Goal: Feedback & Contribution: Submit feedback/report problem

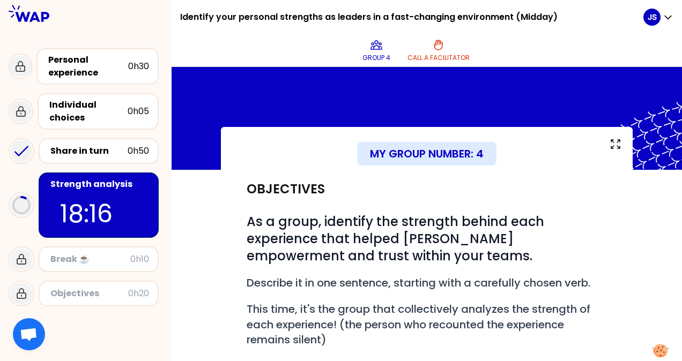
scroll to position [169, 0]
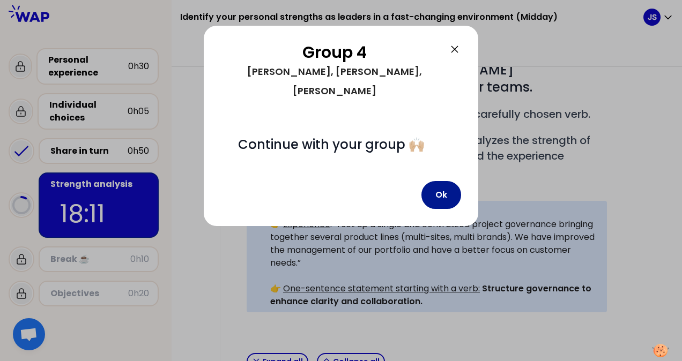
click at [444, 181] on button "Ok" at bounding box center [441, 195] width 40 height 28
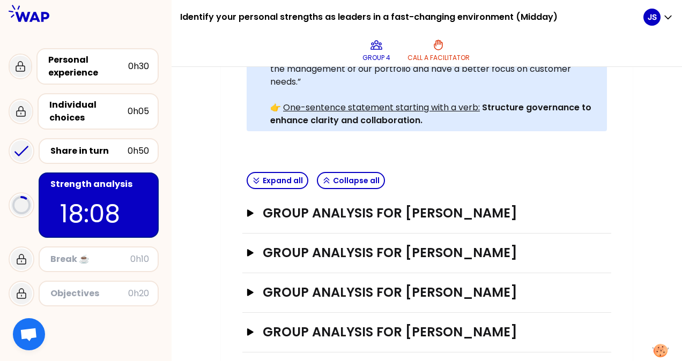
scroll to position [360, 0]
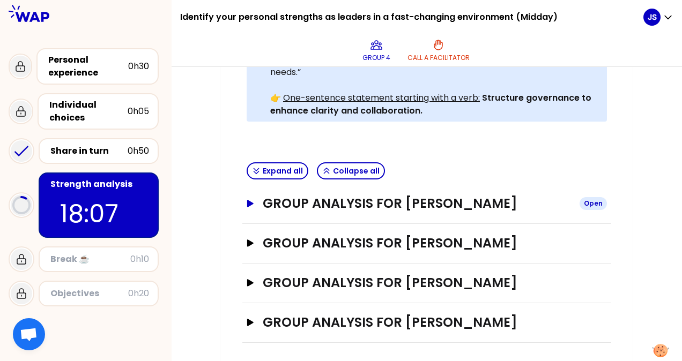
click at [463, 198] on h3 "Group analysis for [PERSON_NAME]" at bounding box center [417, 203] width 308 height 17
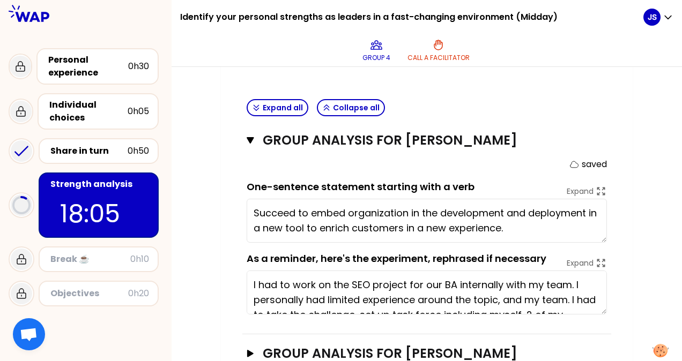
scroll to position [413, 0]
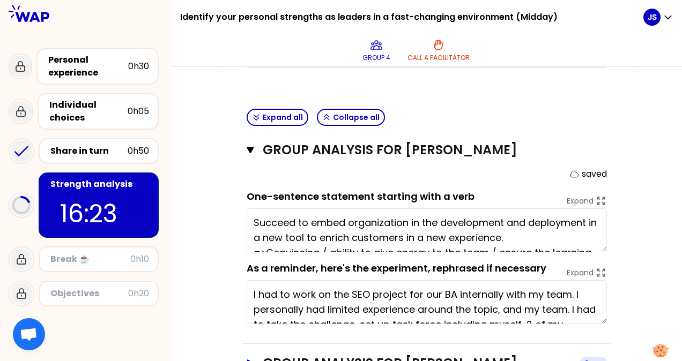
type textarea "Succeed to embed organization in the development and deployment in a new tool t…"
click at [560, 272] on div "As a reminder, here's the experiment, rephrased if necessary Expand I had to wo…" at bounding box center [427, 292] width 360 height 63
click at [567, 287] on textarea "I had to work on the SEO project for our BA internally with my team. I personal…" at bounding box center [427, 302] width 360 height 44
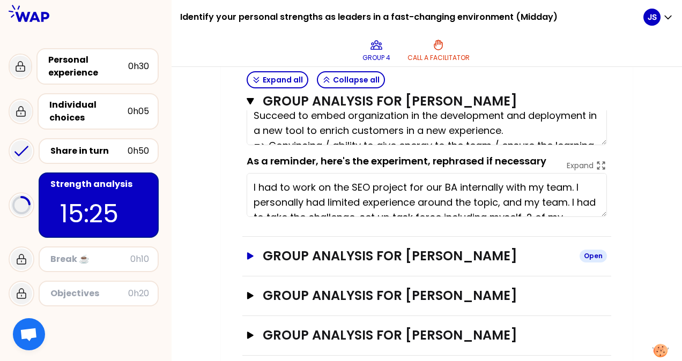
click at [435, 250] on h3 "Group analysis for [PERSON_NAME]" at bounding box center [417, 256] width 308 height 17
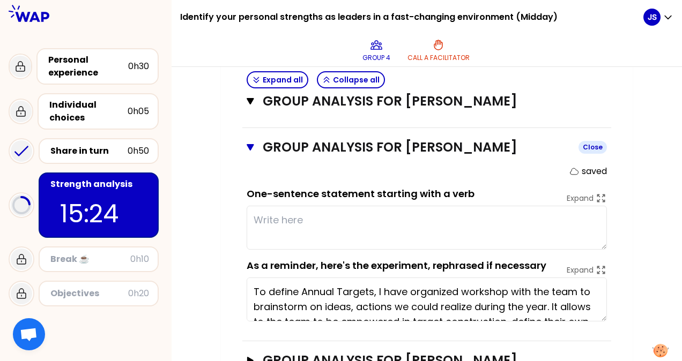
scroll to position [681, 0]
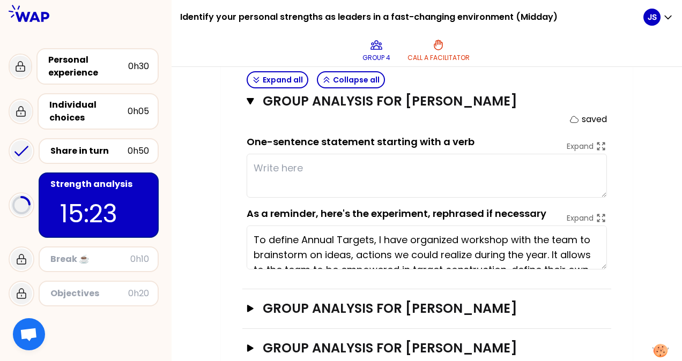
click at [299, 161] on textarea at bounding box center [427, 176] width 360 height 44
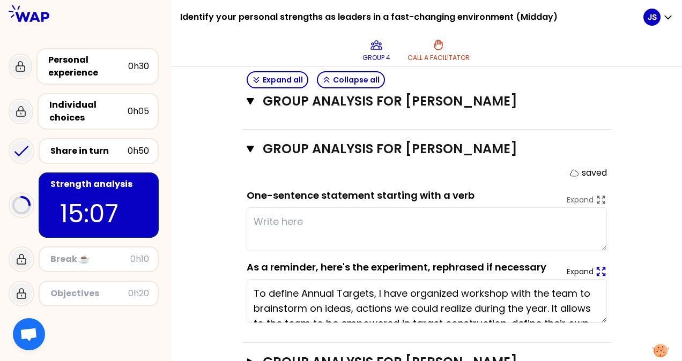
click at [603, 266] on icon at bounding box center [601, 272] width 12 height 12
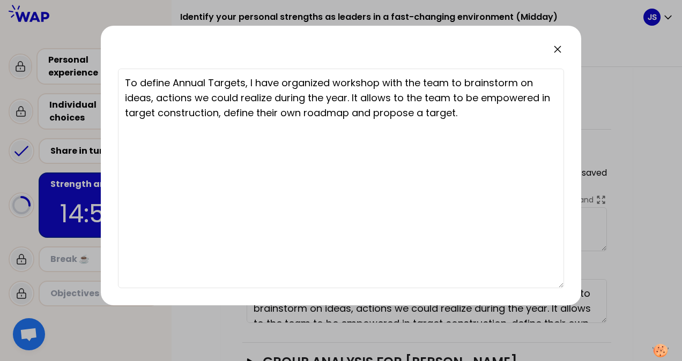
drag, startPoint x: 556, startPoint y: 49, endPoint x: 558, endPoint y: 42, distance: 7.7
click at [557, 44] on icon at bounding box center [557, 49] width 13 height 13
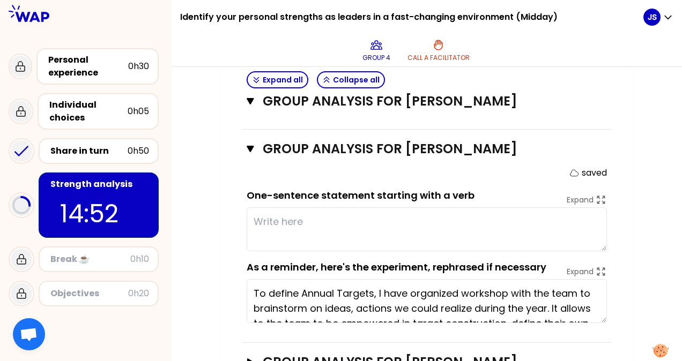
click at [304, 222] on textarea at bounding box center [427, 229] width 360 height 44
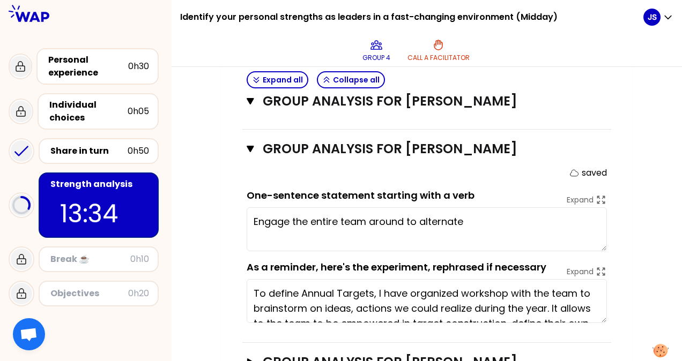
click at [386, 221] on textarea "Engage the entire team around to alternate" at bounding box center [427, 229] width 360 height 44
click at [448, 216] on textarea "Engage the entire team to alternate" at bounding box center [427, 229] width 360 height 44
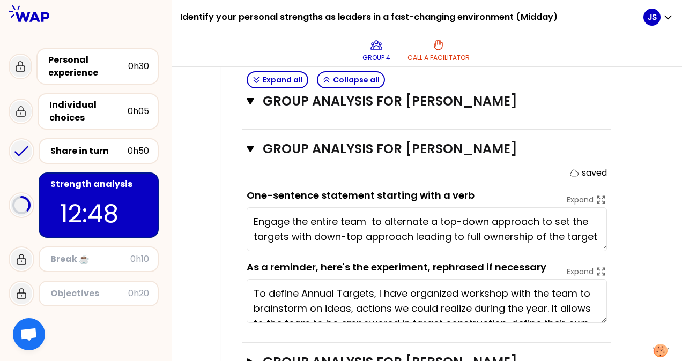
click at [596, 233] on textarea "Engage the entire team to alternate a top-down approach to set the targets with…" at bounding box center [427, 229] width 360 height 44
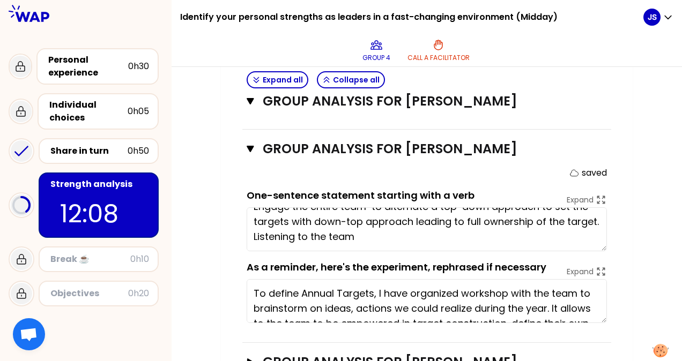
click at [252, 243] on textarea "Engage the entire team to alternate a top-down approach to set the targets with…" at bounding box center [427, 229] width 360 height 44
click at [432, 235] on textarea "Engage the entire team to alternate a top-down approach to set the targets with…" at bounding box center [427, 229] width 360 height 44
click at [346, 238] on textarea "Engage the entire team to alternate a top-down approach to set the targets with…" at bounding box center [427, 229] width 360 height 44
click at [525, 239] on textarea "Engage the entire team to alternate a top-down approach to set the targets with…" at bounding box center [427, 229] width 360 height 44
click at [521, 236] on textarea "Engage the entire team to alternate a top-down approach to set the targets with…" at bounding box center [427, 229] width 360 height 44
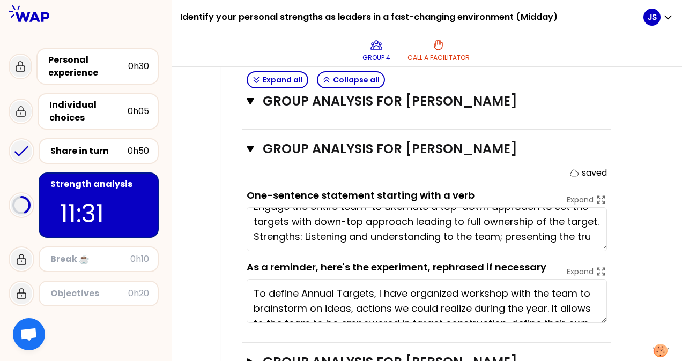
scroll to position [38, 0]
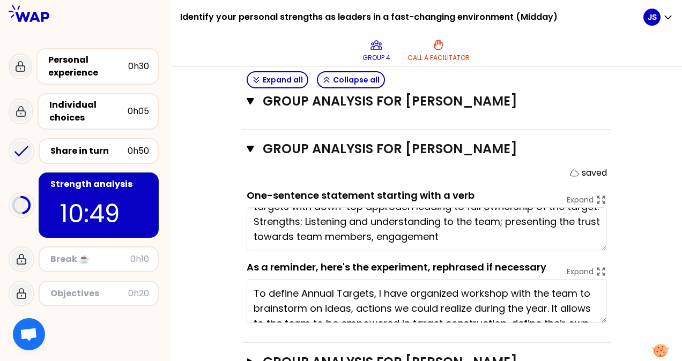
click at [402, 240] on textarea "Engage the entire team to alternate a top-down approach to set the targets with…" at bounding box center [427, 229] width 360 height 44
click at [401, 240] on textarea "Engage the entire team to alternate a top-down approach to set the targets with…" at bounding box center [427, 229] width 360 height 44
click at [541, 239] on textarea "Engage the entire team to alternate a top-down approach to set the targets with…" at bounding box center [427, 229] width 360 height 44
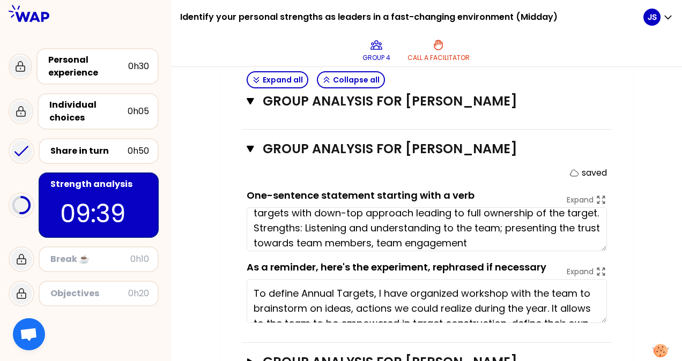
scroll to position [45, 0]
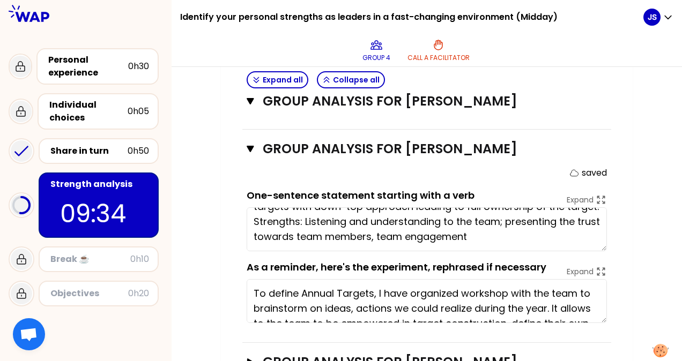
type textarea "Engage the entire team to alternate a top-down approach to set the targets with…"
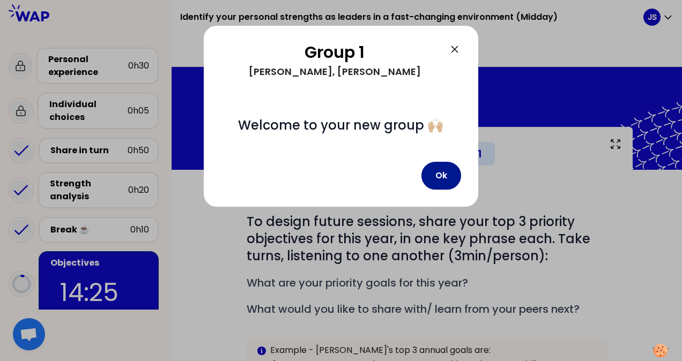
click at [437, 170] on button "Ok" at bounding box center [441, 176] width 40 height 28
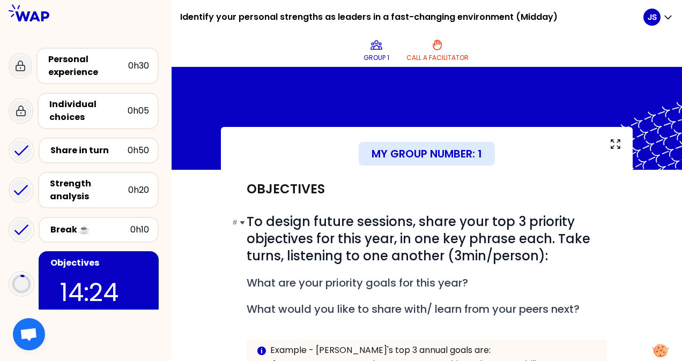
scroll to position [214, 0]
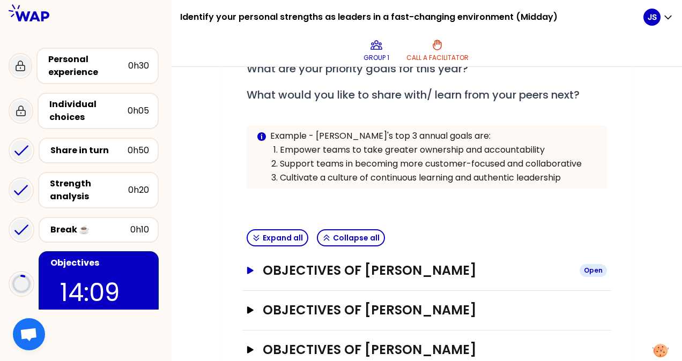
click at [390, 263] on h3 "Objectives of [PERSON_NAME]" at bounding box center [417, 270] width 308 height 17
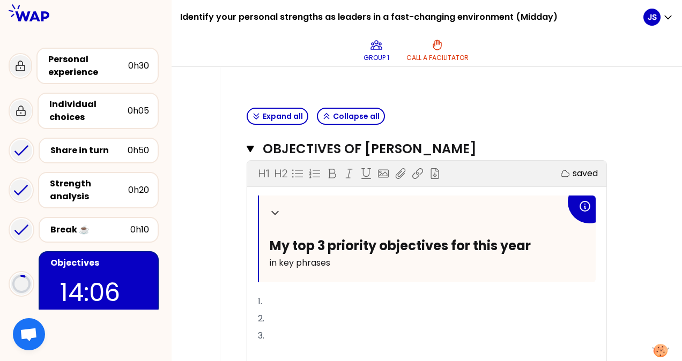
scroll to position [363, 0]
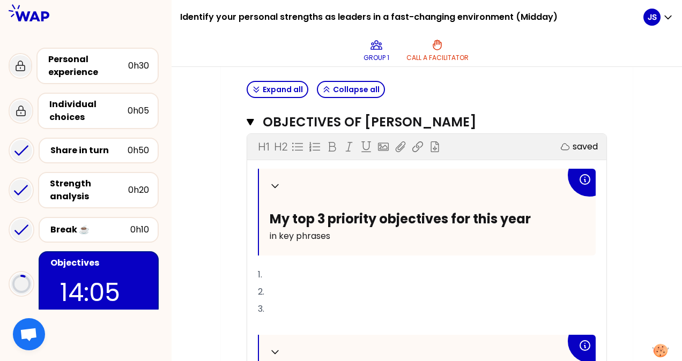
click at [302, 267] on p "1." at bounding box center [427, 274] width 338 height 17
click at [287, 285] on p "2." at bounding box center [427, 292] width 338 height 17
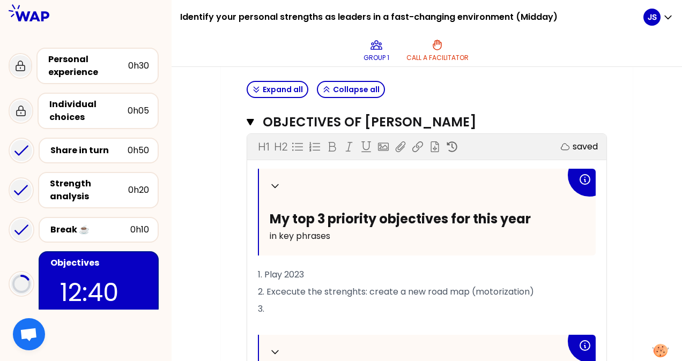
click at [293, 304] on p "3." at bounding box center [427, 309] width 338 height 17
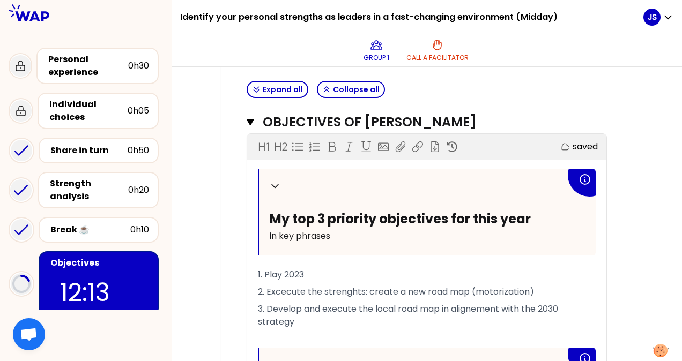
drag, startPoint x: 266, startPoint y: 270, endPoint x: 331, endPoint y: 271, distance: 65.4
click at [331, 271] on p "1. Play 2023" at bounding box center [427, 274] width 338 height 17
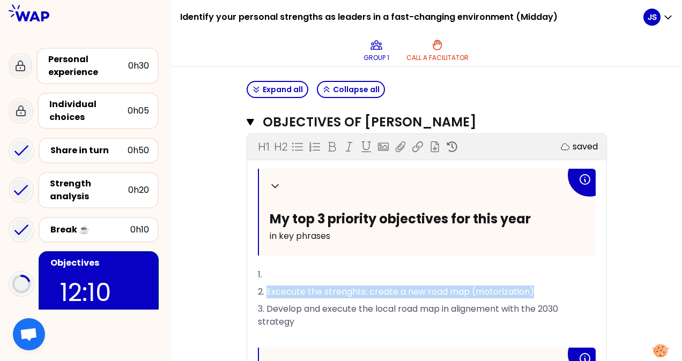
drag, startPoint x: 268, startPoint y: 287, endPoint x: 537, endPoint y: 285, distance: 269.7
click at [537, 285] on p "2. Excecute the strenghts: create a new road map (motorization)" at bounding box center [427, 292] width 338 height 17
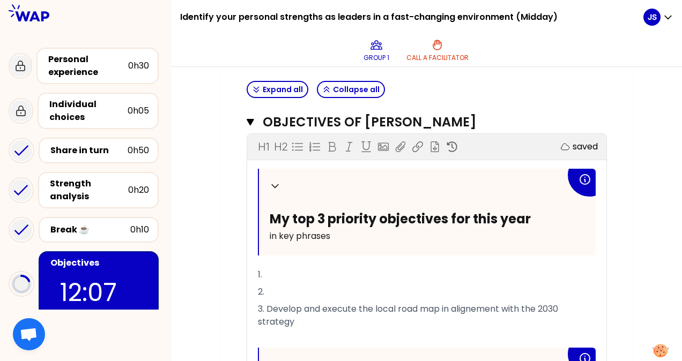
drag, startPoint x: 268, startPoint y: 302, endPoint x: 322, endPoint y: 320, distance: 57.5
click at [322, 320] on p "3. Develop and execute the local road map in alignement with the 2030 strategy" at bounding box center [427, 316] width 338 height 30
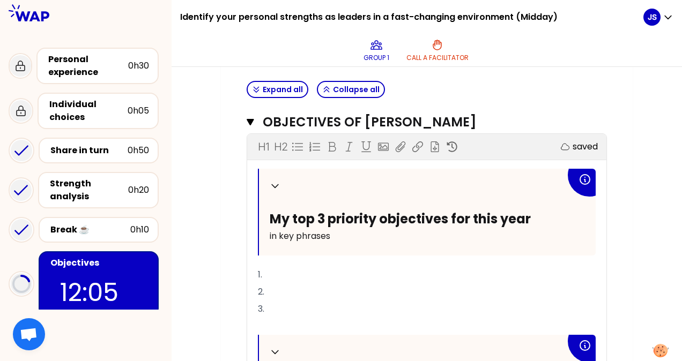
click at [297, 272] on p "1." at bounding box center [427, 274] width 338 height 17
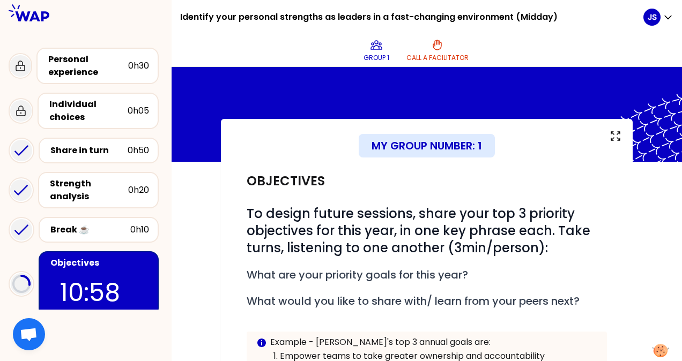
scroll to position [0, 0]
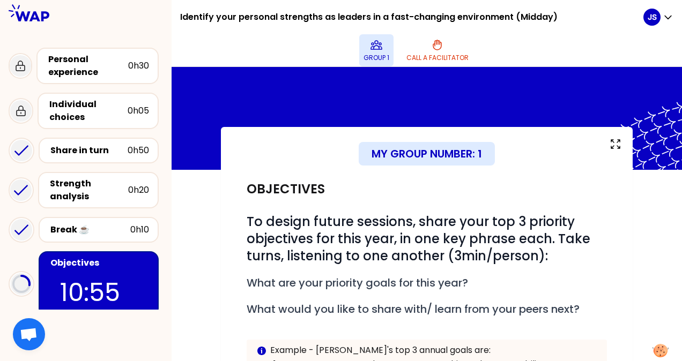
click at [376, 51] on icon at bounding box center [376, 45] width 13 height 13
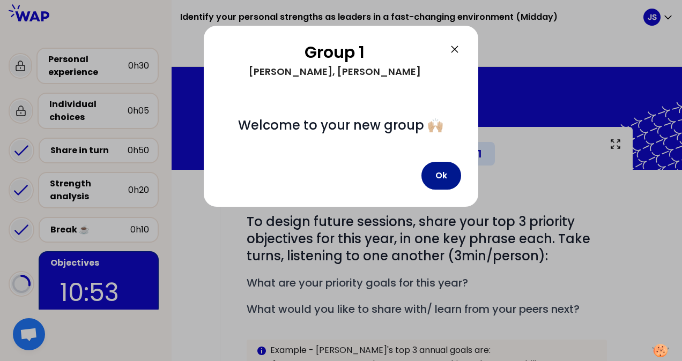
click at [441, 176] on button "Ok" at bounding box center [441, 176] width 40 height 28
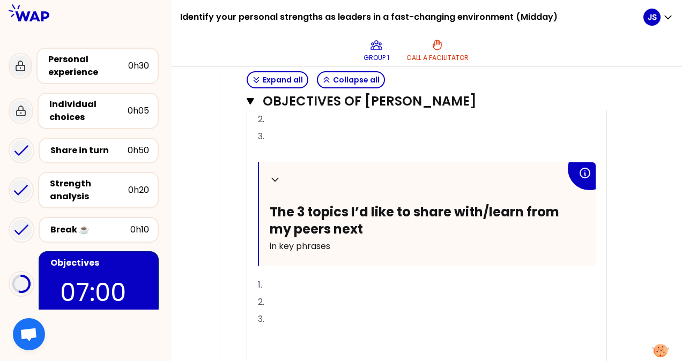
scroll to position [536, 0]
click at [314, 309] on div "Collapse My top 3 priority objectives for this year in key phrases 1. Develop a…" at bounding box center [427, 185] width 338 height 379
click at [309, 310] on p "2." at bounding box center [427, 301] width 338 height 17
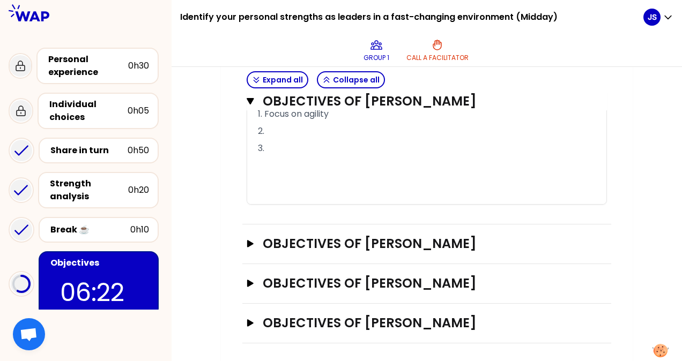
scroll to position [690, 0]
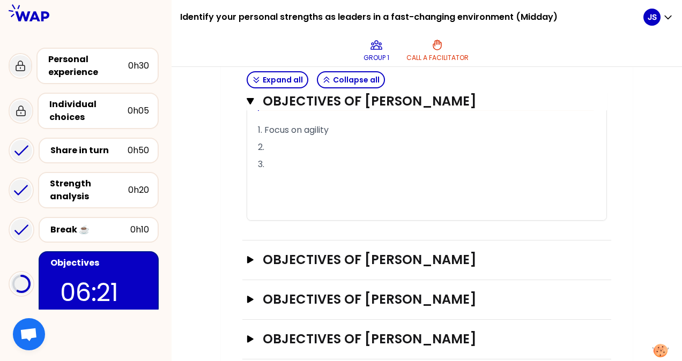
click at [299, 156] on p "2." at bounding box center [427, 147] width 338 height 17
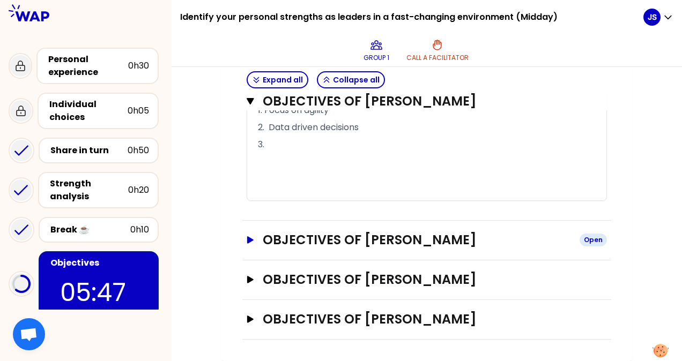
click at [288, 242] on h3 "Objectives of [PERSON_NAME]" at bounding box center [417, 240] width 308 height 17
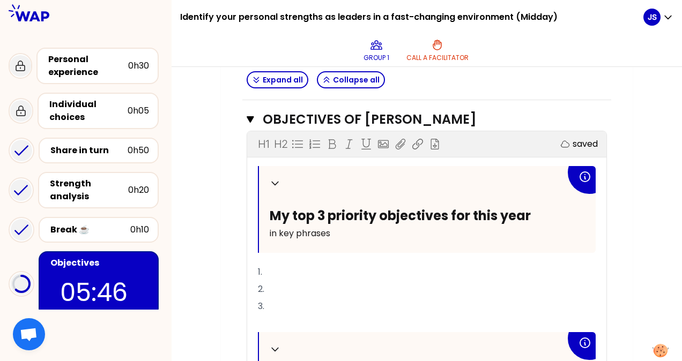
scroll to position [851, 0]
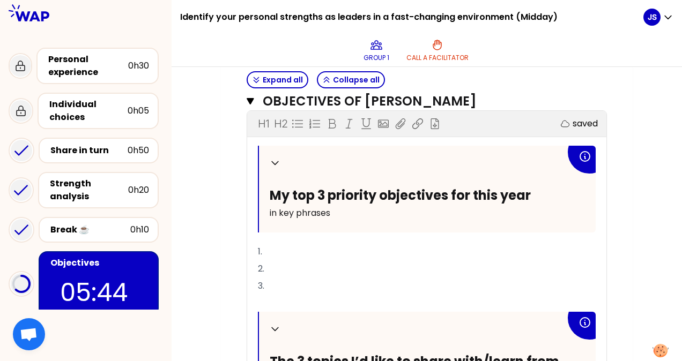
click at [291, 261] on p "1." at bounding box center [427, 251] width 338 height 17
click at [267, 278] on p "2." at bounding box center [427, 269] width 338 height 17
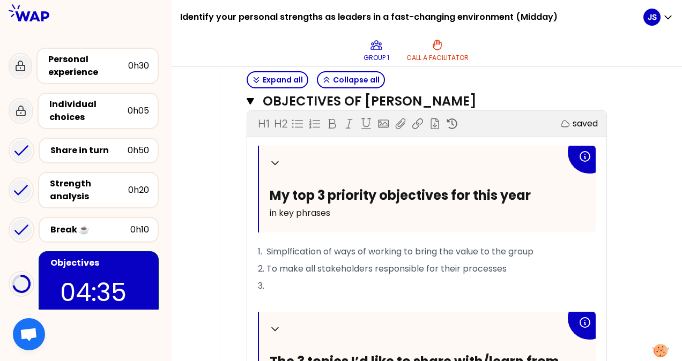
click at [293, 295] on p "3." at bounding box center [427, 286] width 338 height 17
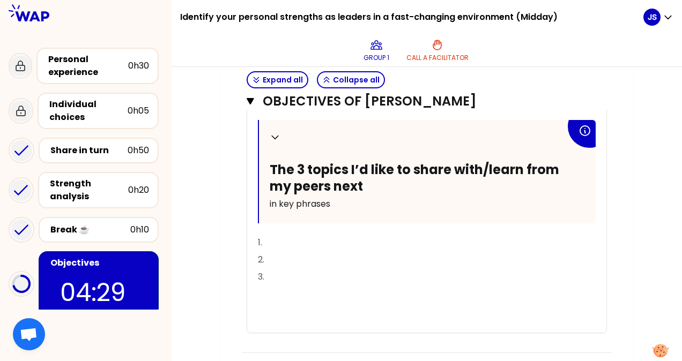
scroll to position [1066, 0]
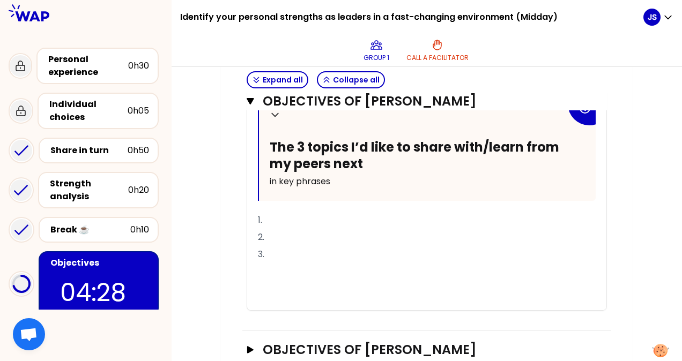
click at [327, 229] on p "1." at bounding box center [427, 220] width 338 height 17
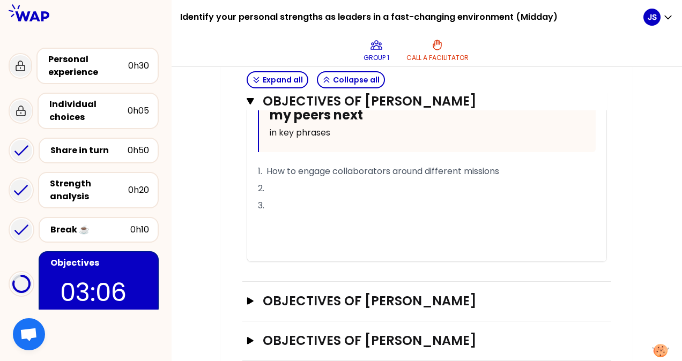
scroll to position [1169, 0]
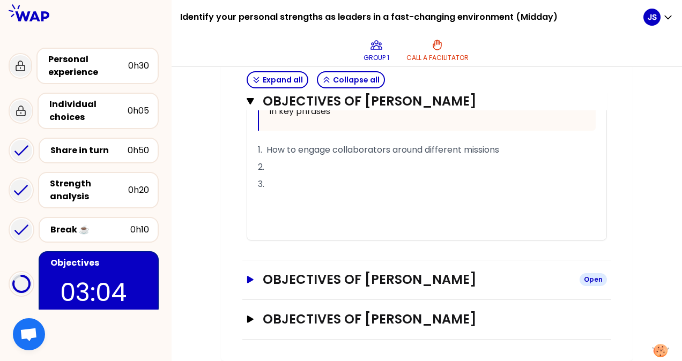
click at [433, 282] on h3 "Objectives of [PERSON_NAME]" at bounding box center [417, 279] width 308 height 17
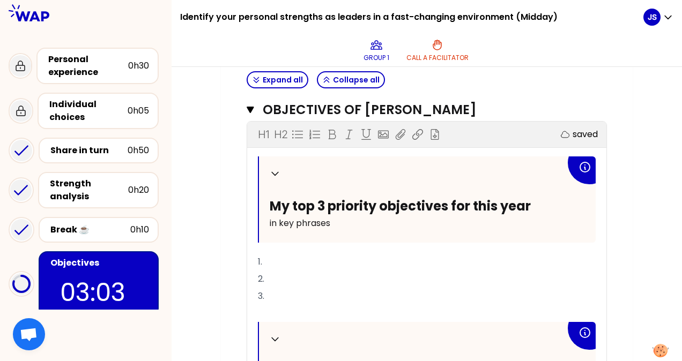
scroll to position [1329, 0]
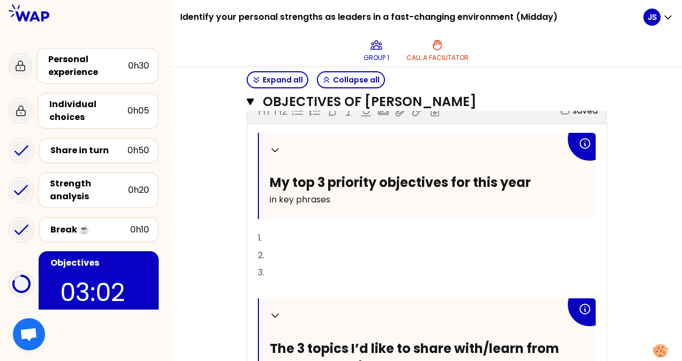
click at [293, 247] on p "1." at bounding box center [427, 238] width 338 height 17
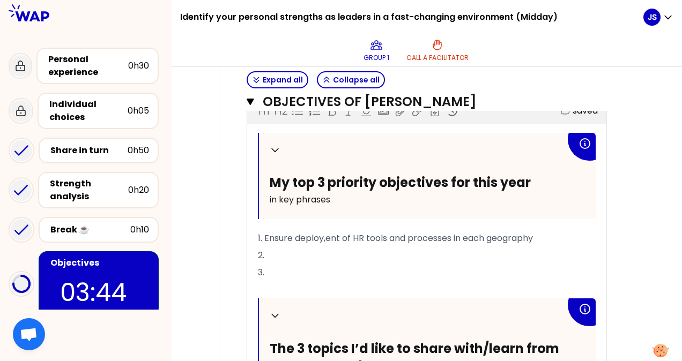
click at [328, 244] on span "1. Ensure deploy,ent of HR tools and processes in each geography" at bounding box center [395, 238] width 275 height 12
click at [309, 264] on p "2." at bounding box center [427, 255] width 338 height 17
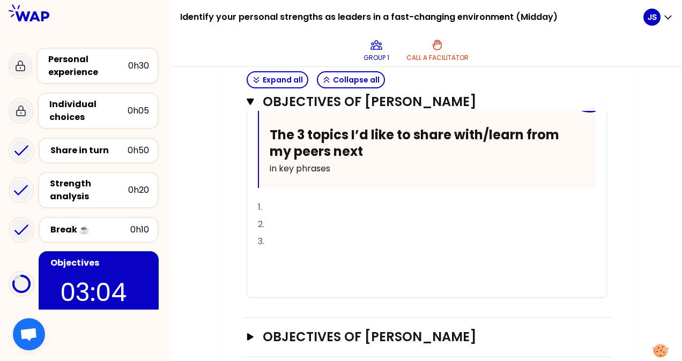
scroll to position [1544, 0]
click at [303, 216] on p "1." at bounding box center [427, 206] width 338 height 17
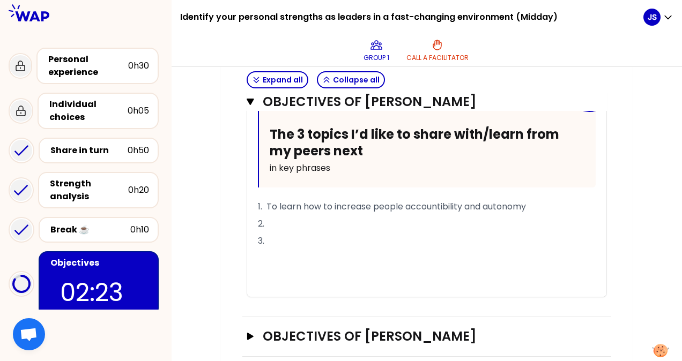
scroll to position [1594, 0]
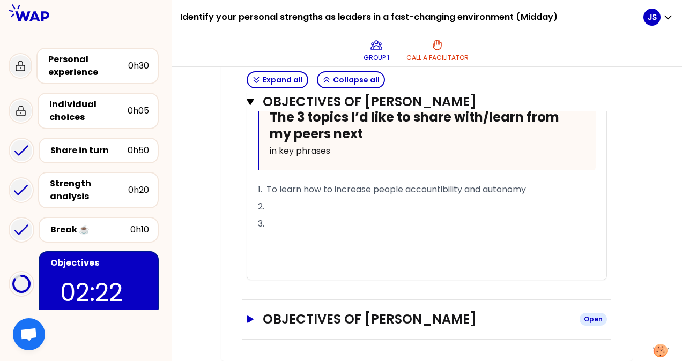
click at [322, 320] on h3 "Objectives of [PERSON_NAME]" at bounding box center [417, 319] width 308 height 17
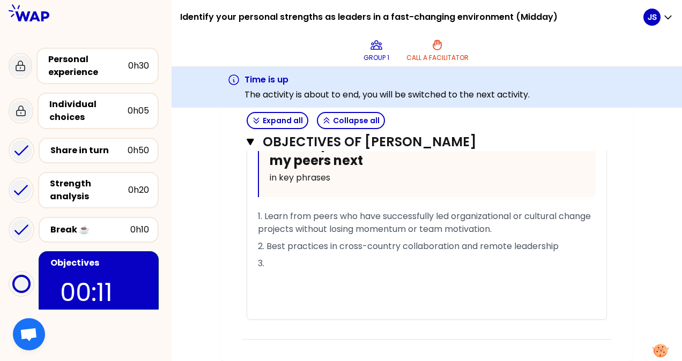
scroll to position [2111, 0]
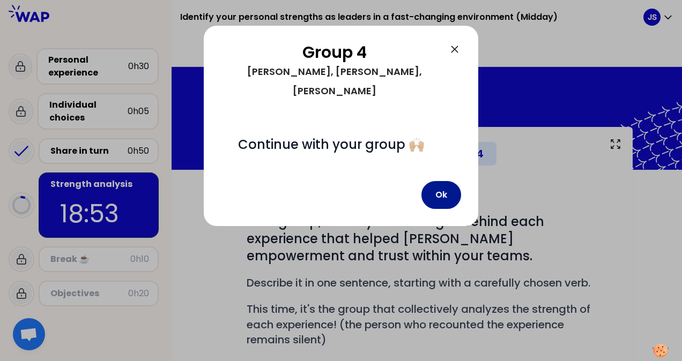
click at [441, 181] on button "Ok" at bounding box center [441, 195] width 40 height 28
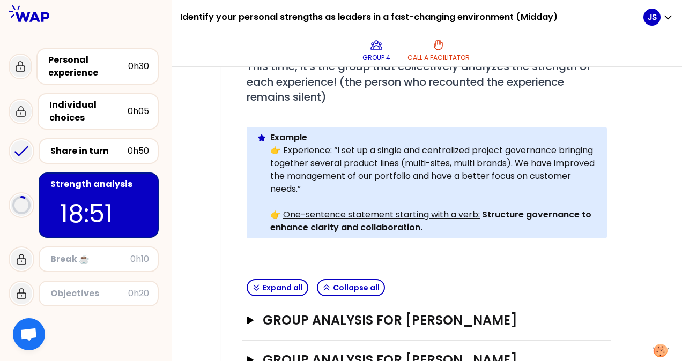
scroll to position [360, 0]
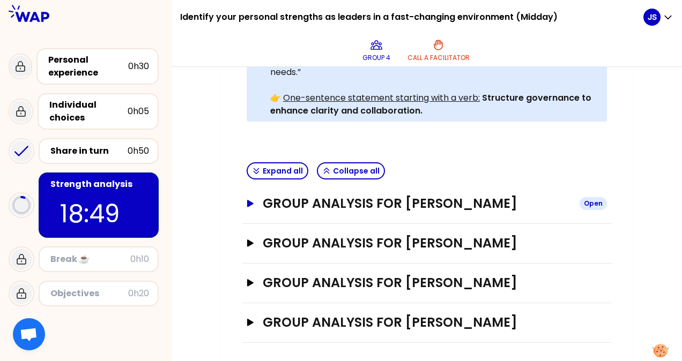
click at [400, 206] on h3 "Group analysis for [PERSON_NAME]" at bounding box center [417, 203] width 308 height 17
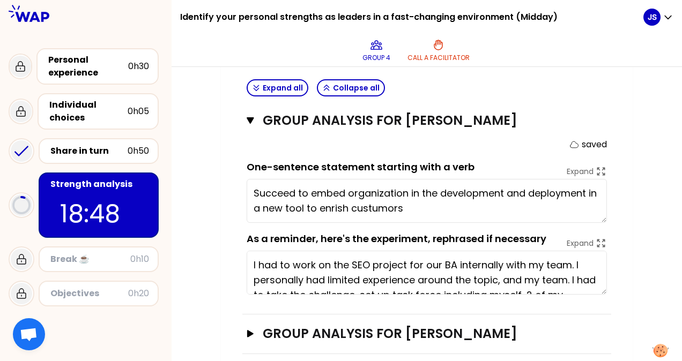
scroll to position [467, 0]
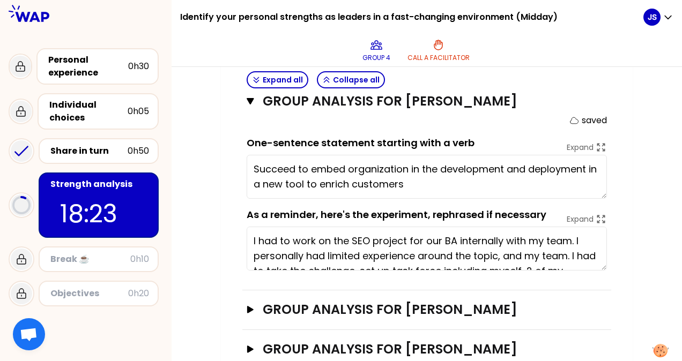
click at [462, 182] on textarea "Succeed to embed organization in the development and deployment in a new tool t…" at bounding box center [427, 177] width 360 height 44
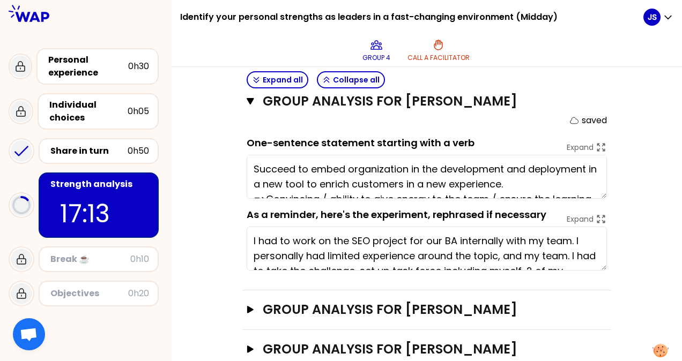
type textarea "Succeed to embed organization in the development and deployment in a new tool t…"
